Goal: Information Seeking & Learning: Learn about a topic

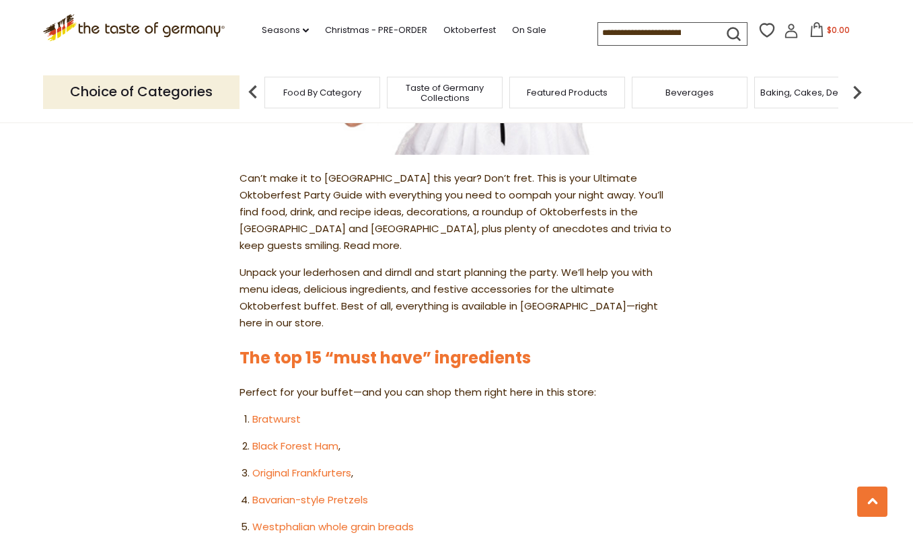
scroll to position [539, 0]
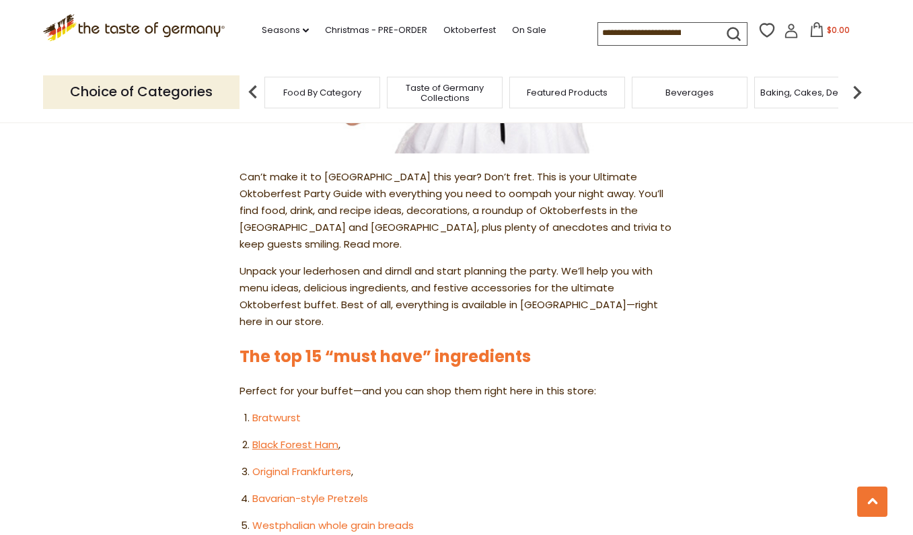
click at [273, 438] on link "Black Forest Ham" at bounding box center [295, 445] width 86 height 14
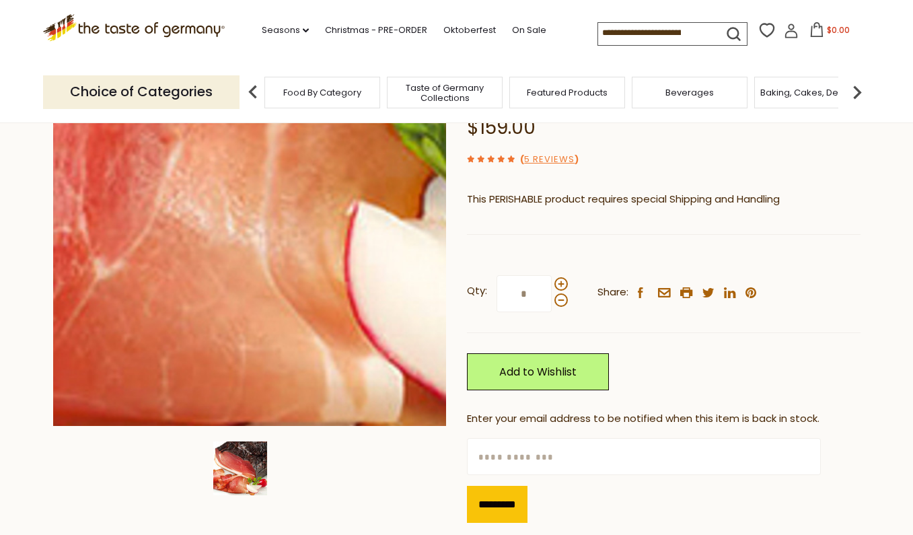
scroll to position [157, 0]
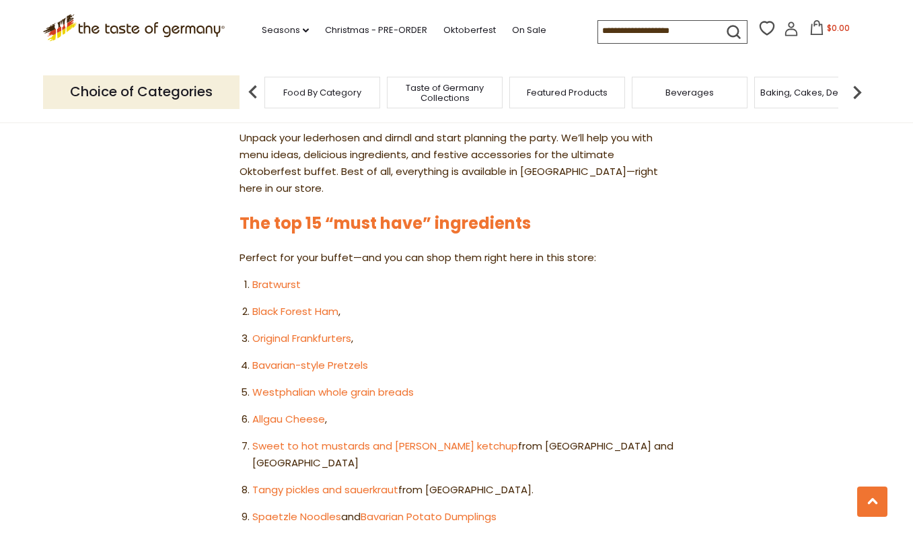
scroll to position [673, 0]
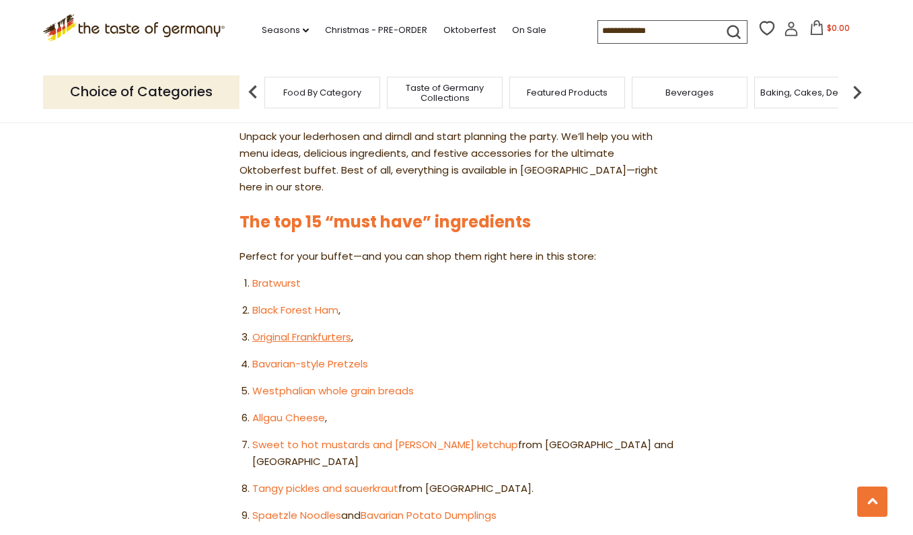
click at [351, 330] on link "Original Frankfurters" at bounding box center [301, 337] width 99 height 14
click at [306, 411] on link "Allgau Cheese" at bounding box center [288, 418] width 73 height 14
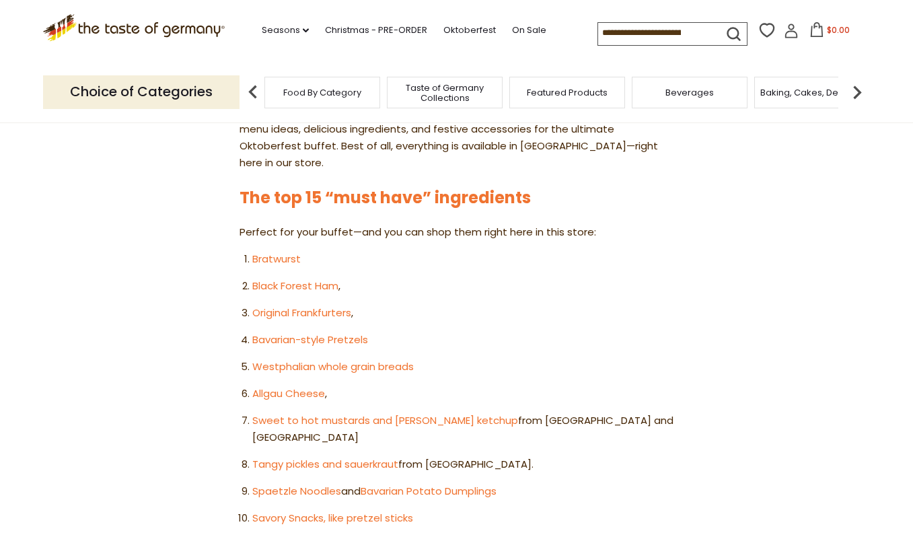
scroll to position [412, 0]
